Goal: Transaction & Acquisition: Purchase product/service

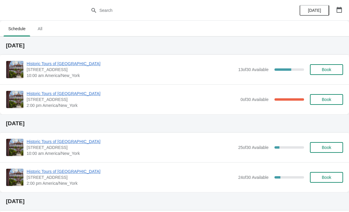
click at [33, 65] on span "Historic Tours of [GEOGRAPHIC_DATA]" at bounding box center [131, 64] width 209 height 6
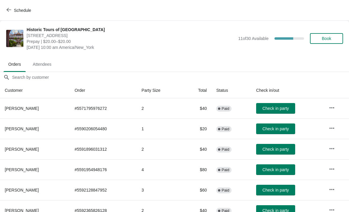
click at [7, 12] on icon "button" at bounding box center [9, 9] width 5 height 5
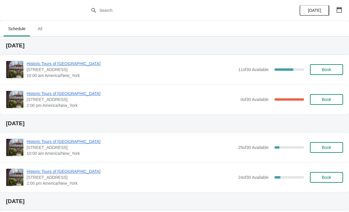
click at [36, 96] on span "Historic Tours of [GEOGRAPHIC_DATA]" at bounding box center [132, 94] width 211 height 6
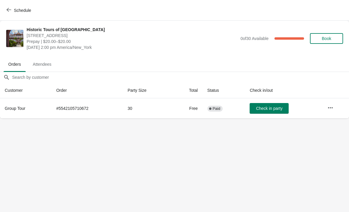
click at [20, 19] on div "Schedule" at bounding box center [174, 10] width 349 height 21
click at [6, 11] on button "Schedule" at bounding box center [19, 10] width 33 height 11
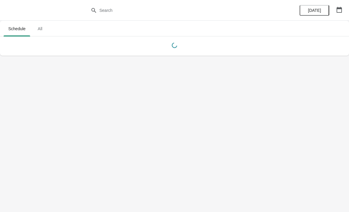
click at [6, 11] on div at bounding box center [174, 10] width 349 height 21
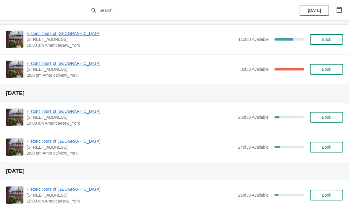
scroll to position [3, 0]
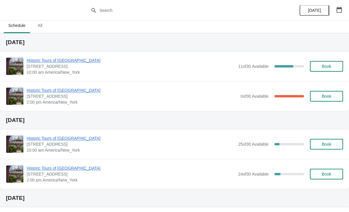
click at [40, 61] on span "Historic Tours of [GEOGRAPHIC_DATA]" at bounding box center [131, 60] width 209 height 6
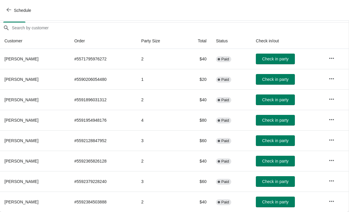
scroll to position [49, 0]
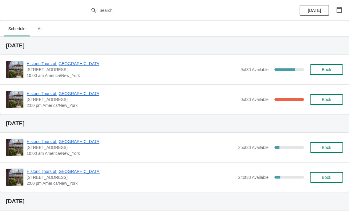
click at [46, 64] on span "Historic Tours of [GEOGRAPHIC_DATA]" at bounding box center [132, 64] width 211 height 6
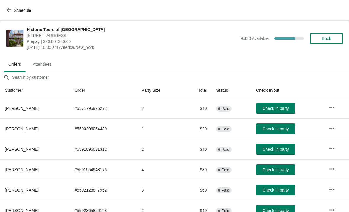
click at [279, 108] on span "Check in party" at bounding box center [276, 108] width 26 height 5
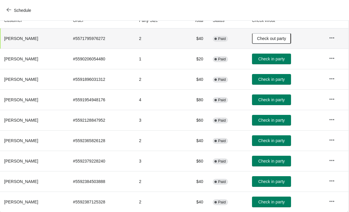
scroll to position [70, 0]
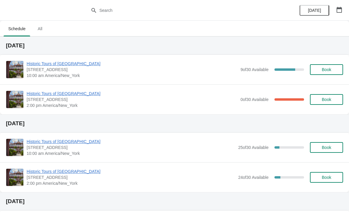
click at [37, 63] on span "Historic Tours of [GEOGRAPHIC_DATA]" at bounding box center [132, 64] width 211 height 6
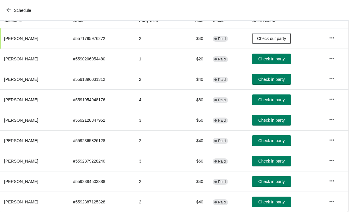
scroll to position [70, 0]
click at [8, 7] on button "Schedule" at bounding box center [19, 10] width 33 height 11
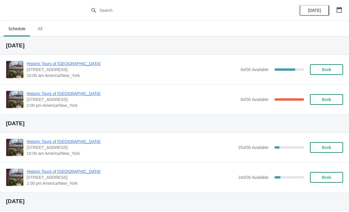
click at [329, 75] on button "Book" at bounding box center [326, 69] width 33 height 11
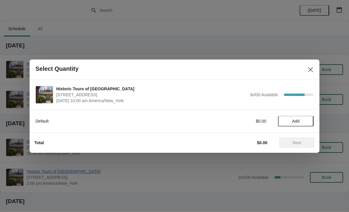
click at [300, 122] on span "Add" at bounding box center [296, 121] width 7 height 5
click at [308, 121] on icon at bounding box center [306, 121] width 6 height 6
click at [301, 147] on button "Next" at bounding box center [297, 142] width 36 height 11
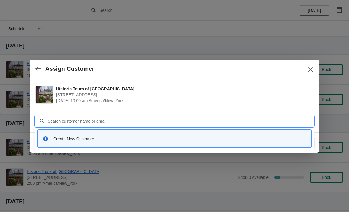
click at [80, 143] on div "Create New Customer" at bounding box center [174, 139] width 269 height 12
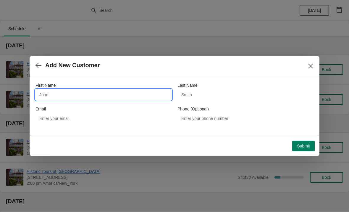
click at [89, 91] on input "First Name" at bounding box center [104, 94] width 136 height 11
type input "Ed"
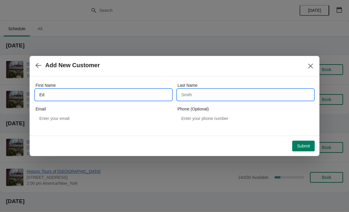
click at [221, 99] on input "Last Name" at bounding box center [246, 94] width 136 height 11
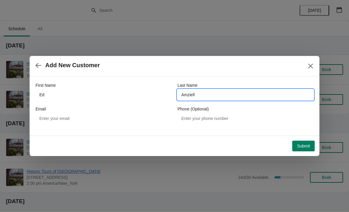
type input "Amziell"
click at [93, 81] on div "First Name Ed Last Name Amziell Email Phone (Optional)" at bounding box center [175, 102] width 278 height 53
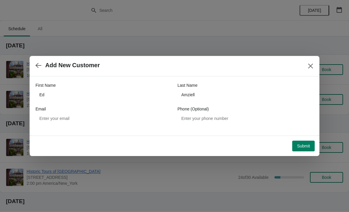
click at [302, 147] on span "Submit" at bounding box center [303, 146] width 13 height 5
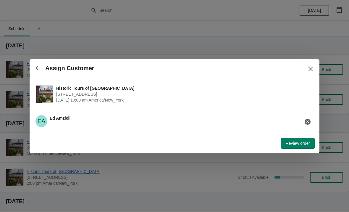
click at [286, 144] on span "Review order" at bounding box center [298, 143] width 24 height 5
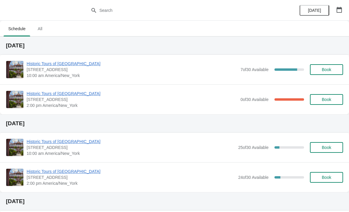
click at [40, 62] on span "Historic Tours of [GEOGRAPHIC_DATA]" at bounding box center [132, 64] width 211 height 6
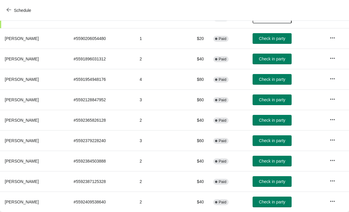
scroll to position [90, 0]
click at [263, 186] on button "Check in party" at bounding box center [272, 181] width 39 height 11
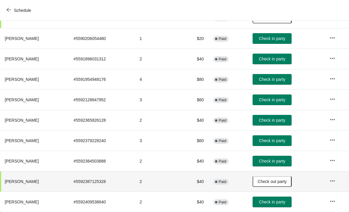
click at [261, 77] on span "Check in party" at bounding box center [272, 79] width 26 height 5
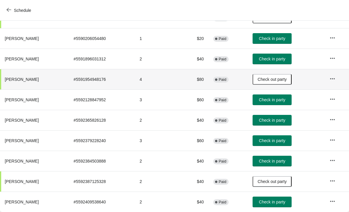
click at [274, 99] on span "Check in party" at bounding box center [272, 99] width 26 height 5
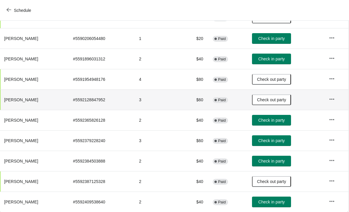
scroll to position [90, 0]
click at [279, 166] on button "Check in party" at bounding box center [272, 161] width 39 height 11
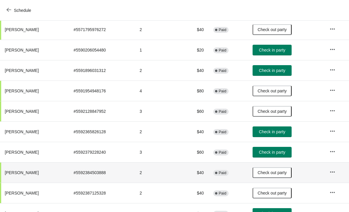
scroll to position [79, 0]
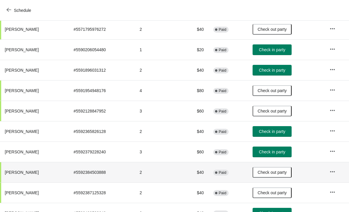
click at [266, 72] on span "Check in party" at bounding box center [272, 70] width 26 height 5
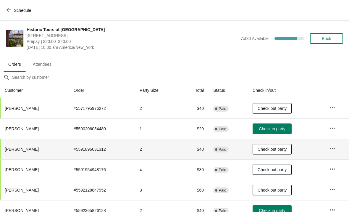
scroll to position [0, 0]
click at [324, 39] on span "Book" at bounding box center [326, 38] width 9 height 5
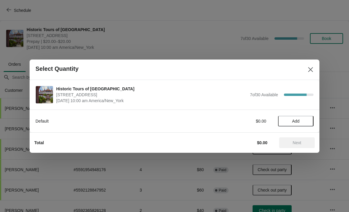
click at [298, 123] on span "Add" at bounding box center [296, 121] width 7 height 5
click at [307, 124] on icon at bounding box center [306, 121] width 6 height 6
click at [302, 141] on span "Next" at bounding box center [297, 142] width 9 height 5
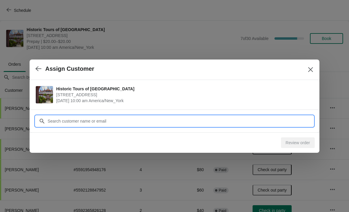
click at [245, 123] on input "Customer" at bounding box center [180, 121] width 266 height 11
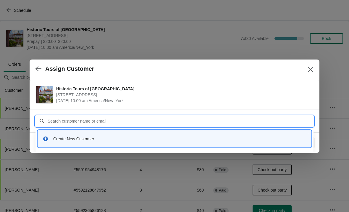
click at [91, 142] on div "Create New Customer" at bounding box center [179, 139] width 253 height 6
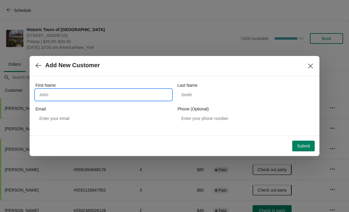
click at [116, 99] on input "First Name" at bounding box center [104, 94] width 136 height 11
type input "Bill"
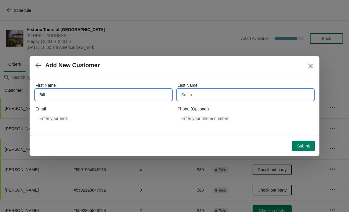
click at [228, 99] on input "Last Name" at bounding box center [246, 94] width 136 height 11
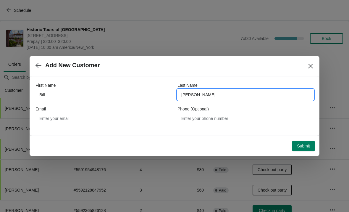
type input "Johansen"
click at [245, 78] on div "First Name Bill Last Name Johansen Email Phone (Optional)" at bounding box center [175, 102] width 278 height 53
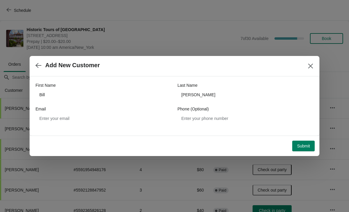
click at [301, 147] on span "Submit" at bounding box center [303, 146] width 13 height 5
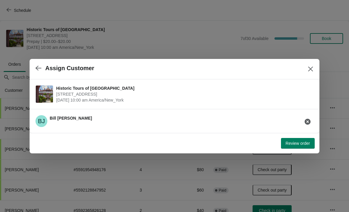
click at [287, 152] on div "Review order" at bounding box center [175, 143] width 290 height 20
click at [291, 143] on span "Review order" at bounding box center [298, 143] width 24 height 5
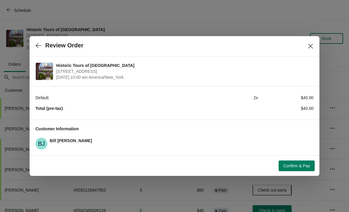
click at [299, 165] on span "Confirm & Pay" at bounding box center [297, 165] width 27 height 5
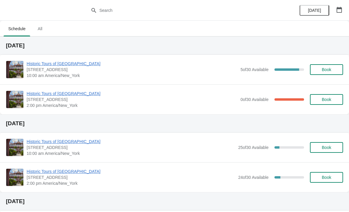
click at [60, 61] on span "Historic Tours of [GEOGRAPHIC_DATA]" at bounding box center [132, 64] width 211 height 6
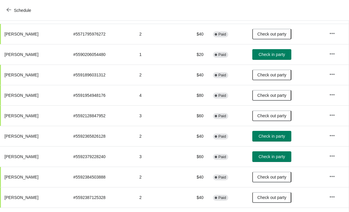
scroll to position [88, 0]
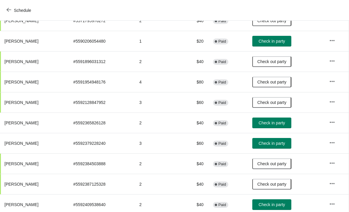
click at [277, 125] on span "Check in party" at bounding box center [272, 122] width 26 height 5
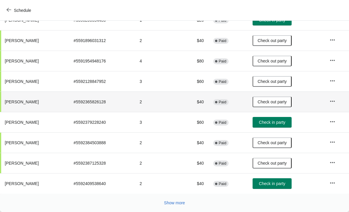
scroll to position [109, 0]
click at [172, 208] on button "Show more" at bounding box center [175, 202] width 26 height 11
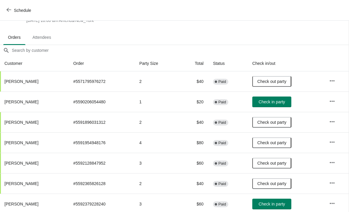
scroll to position [25, 0]
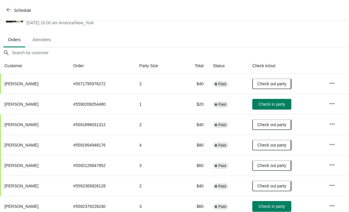
click at [275, 107] on button "Check in party" at bounding box center [272, 104] width 39 height 11
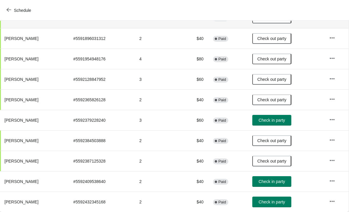
scroll to position [111, 0]
click at [282, 181] on span "Check in party" at bounding box center [272, 181] width 26 height 5
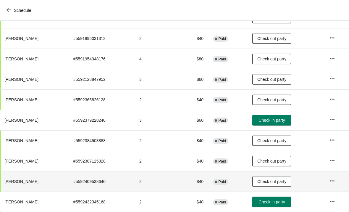
click at [281, 204] on span "Check in party" at bounding box center [272, 202] width 26 height 5
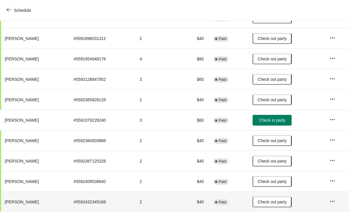
scroll to position [111, 0]
click at [267, 123] on button "Check in party" at bounding box center [272, 120] width 39 height 11
